Goal: Information Seeking & Learning: Learn about a topic

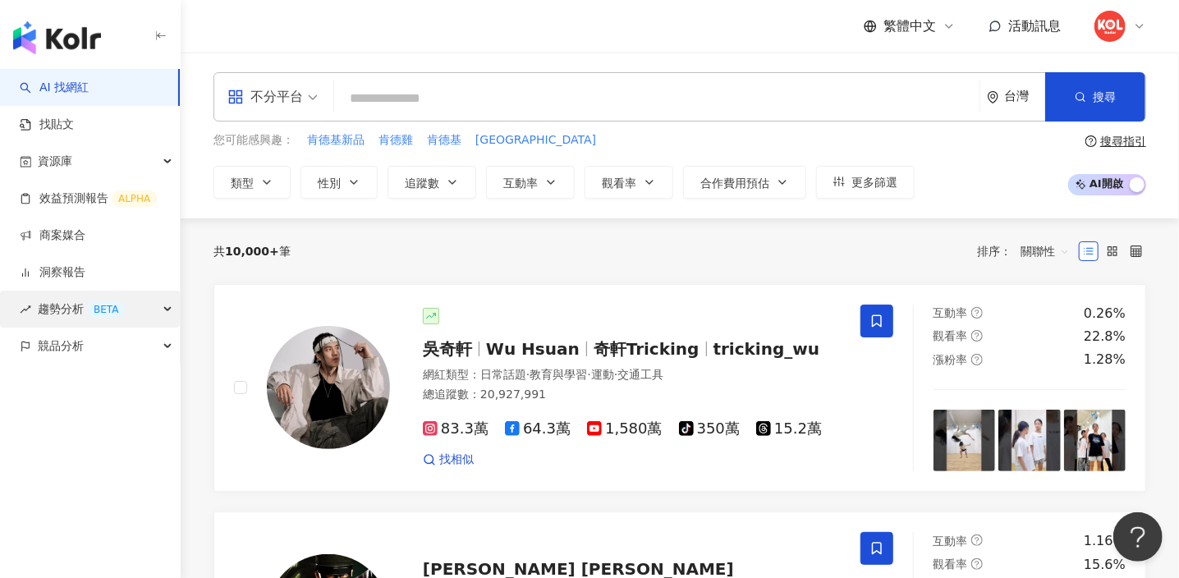
click at [80, 320] on span "趨勢分析 BETA" at bounding box center [81, 309] width 87 height 37
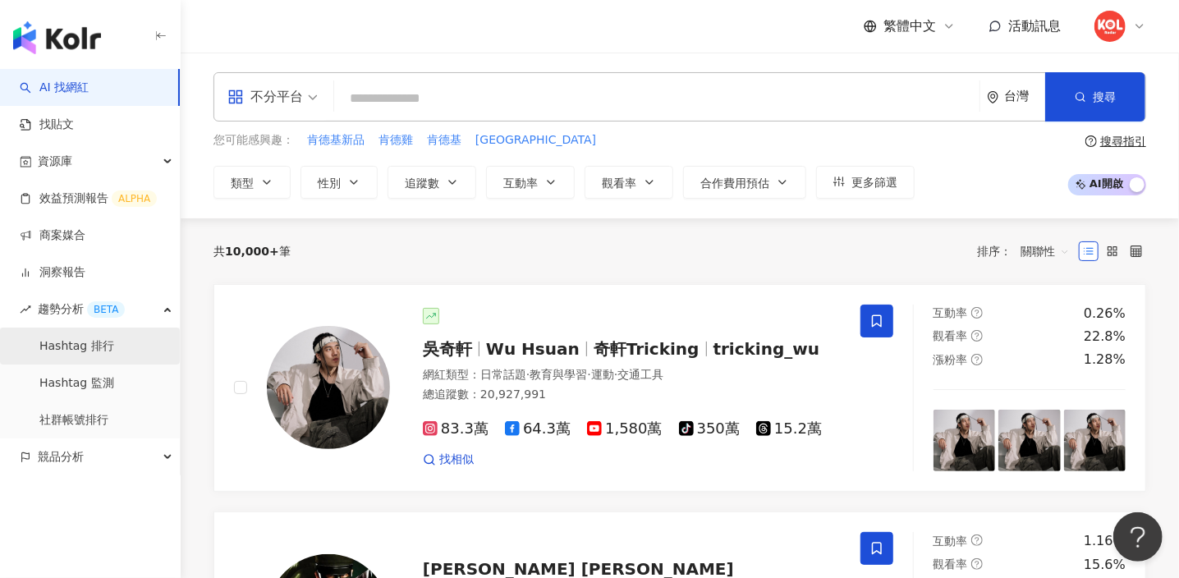
click at [77, 346] on link "Hashtag 排行" at bounding box center [76, 346] width 75 height 16
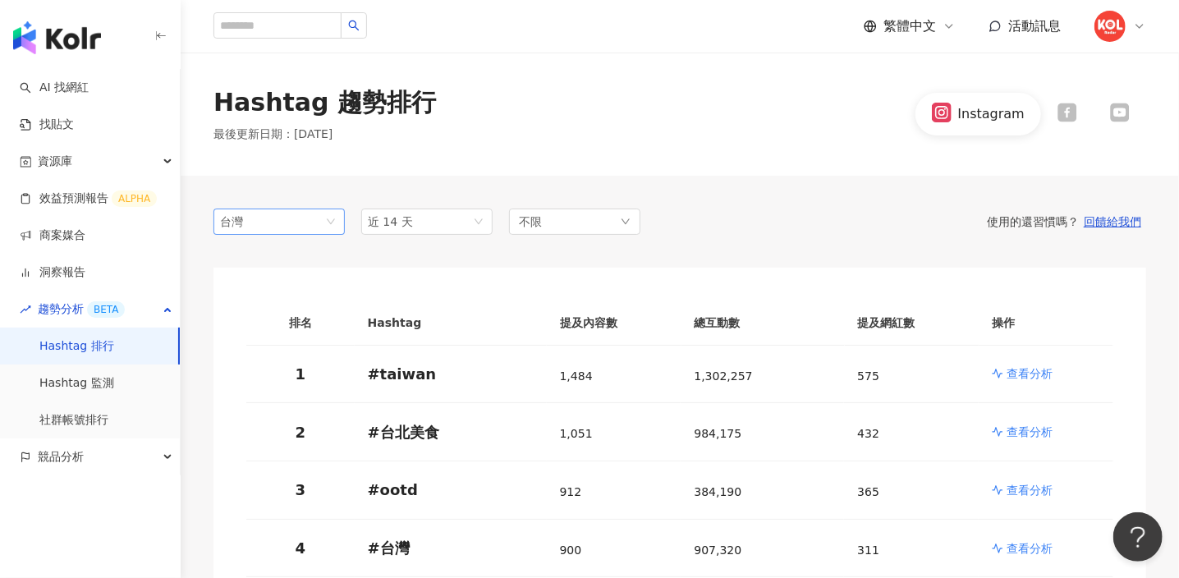
click at [326, 211] on span "台灣" at bounding box center [279, 221] width 118 height 25
click at [256, 288] on div "日本" at bounding box center [253, 283] width 53 height 18
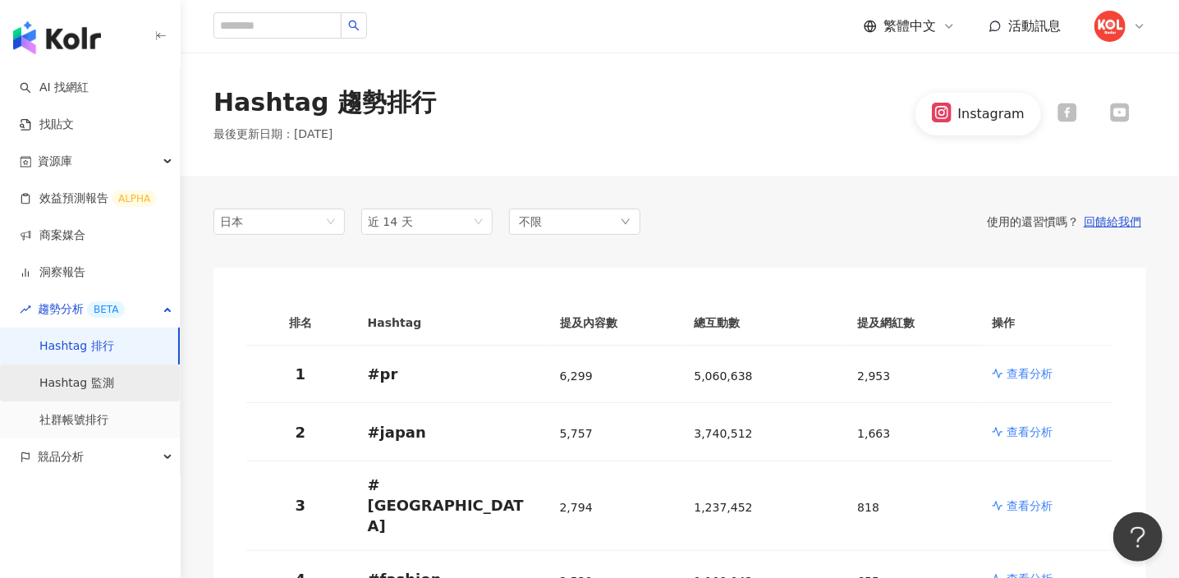
click at [79, 388] on link "Hashtag 監測" at bounding box center [76, 383] width 75 height 16
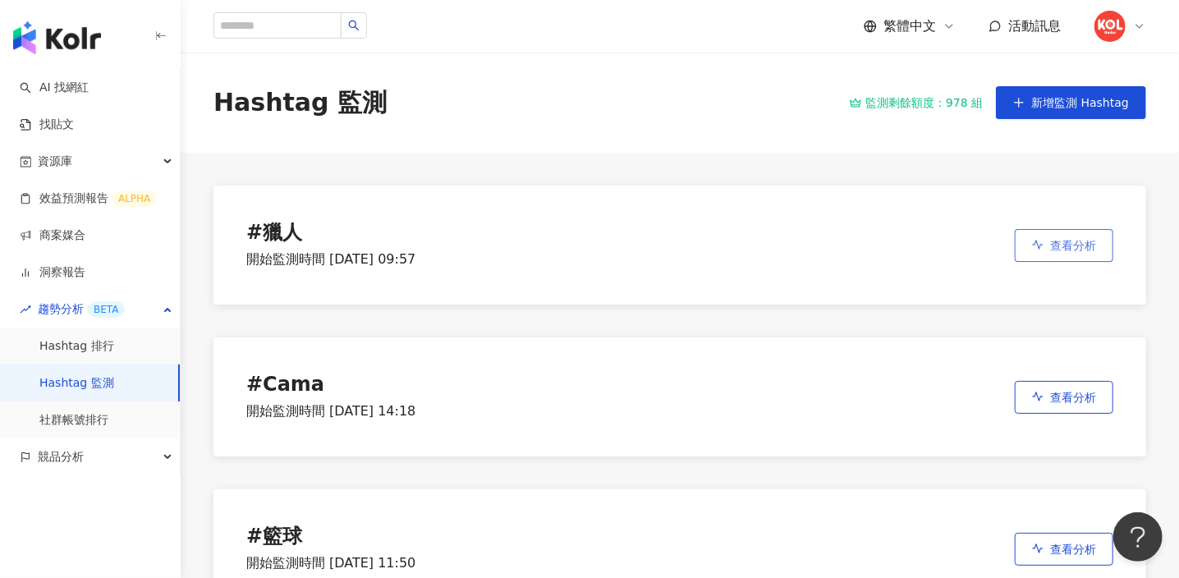
click at [1074, 243] on span "查看分析" at bounding box center [1073, 245] width 46 height 13
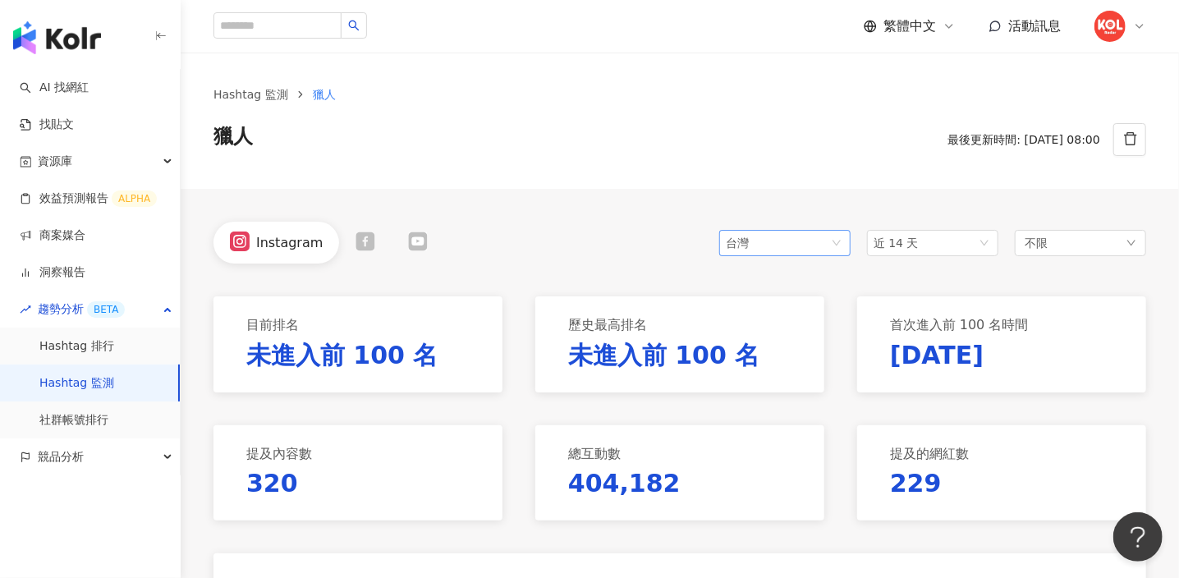
click at [752, 240] on div "台灣" at bounding box center [752, 243] width 53 height 25
click at [768, 331] on div "香港" at bounding box center [758, 332] width 53 height 18
